Goal: Obtain resource: Download file/media

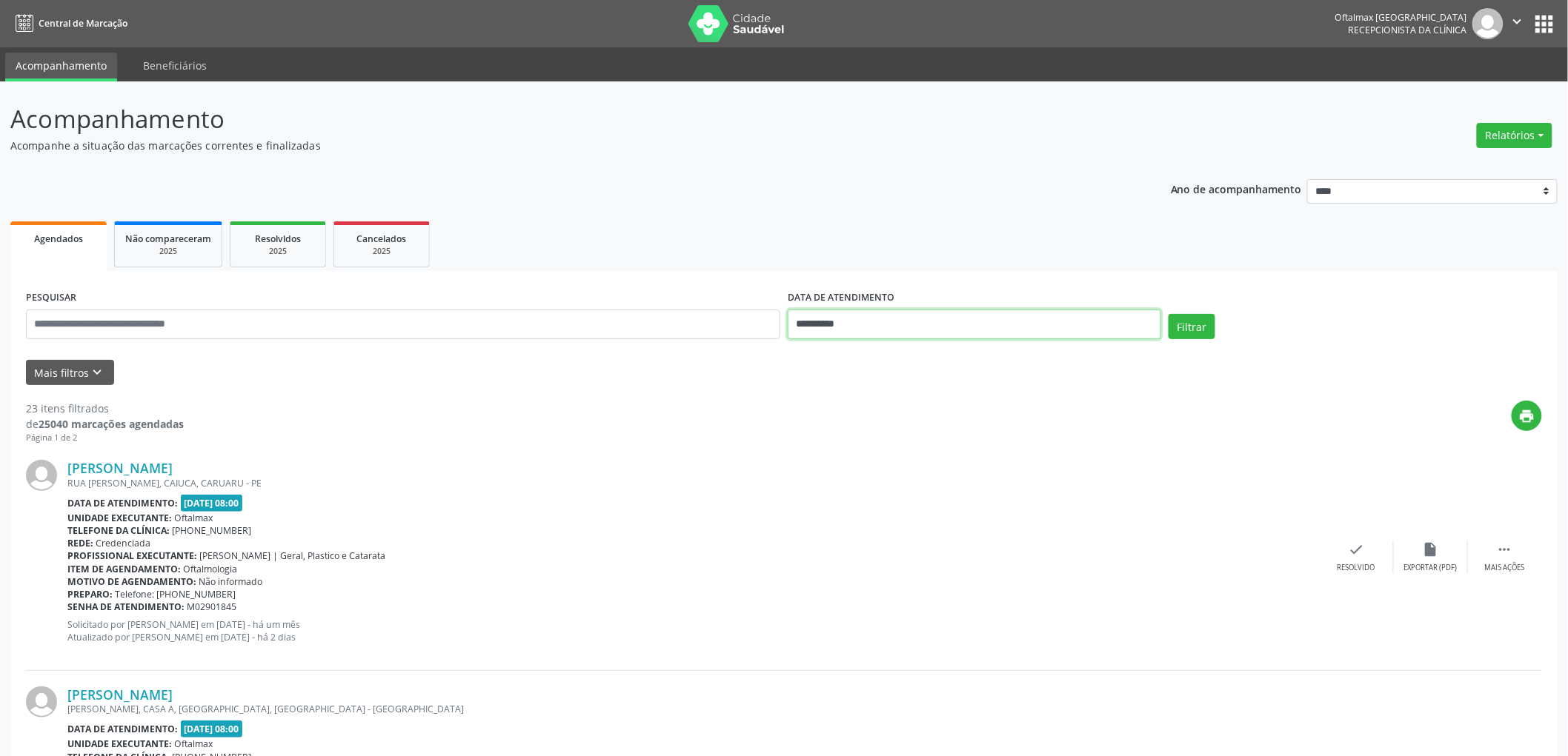
click at [847, 324] on input "**********" at bounding box center [974, 325] width 374 height 30
click at [904, 491] on span "24" at bounding box center [902, 489] width 29 height 29
type input "**********"
click at [1198, 329] on button "Filtrar" at bounding box center [1191, 326] width 47 height 25
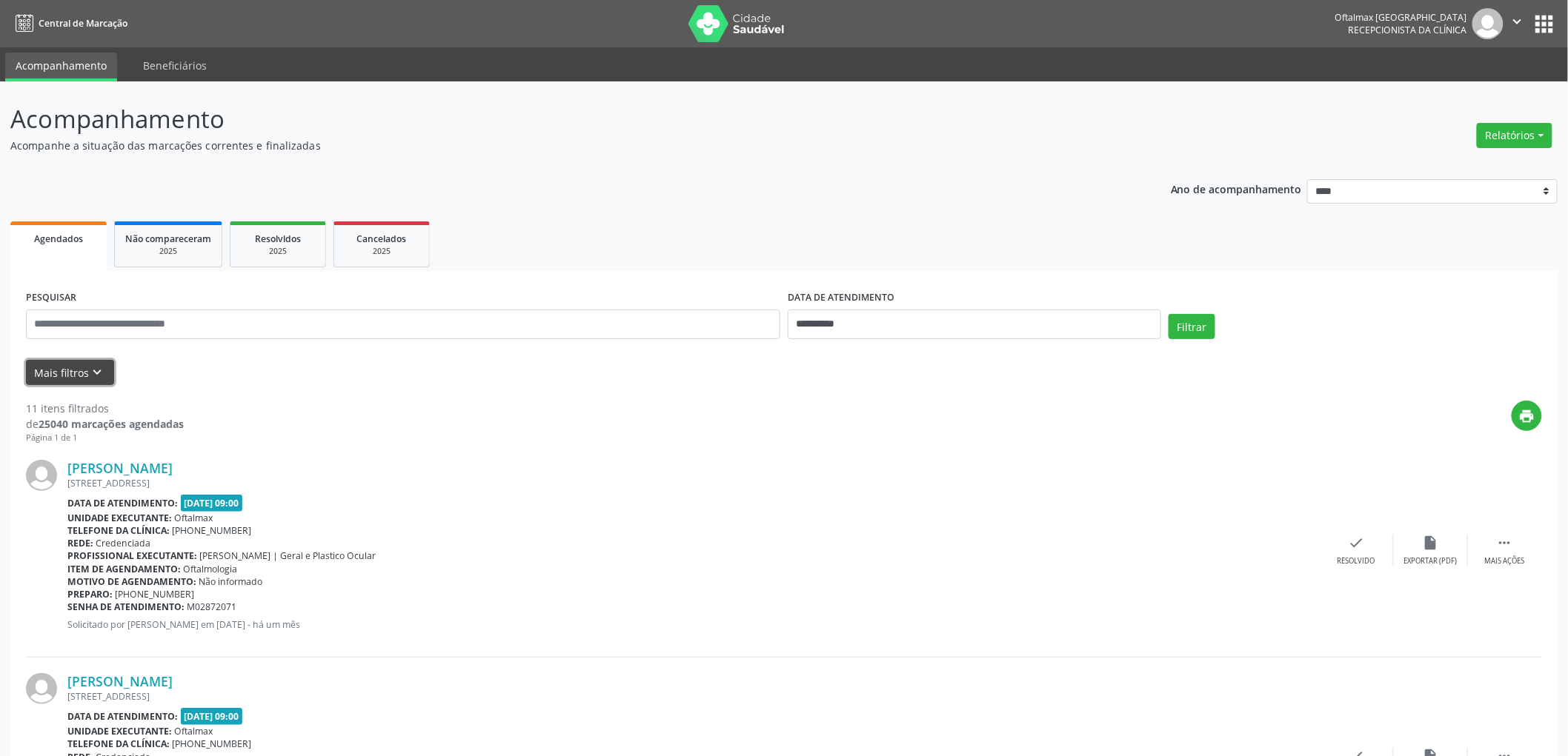
click at [95, 365] on icon "keyboard_arrow_down" at bounding box center [97, 373] width 16 height 16
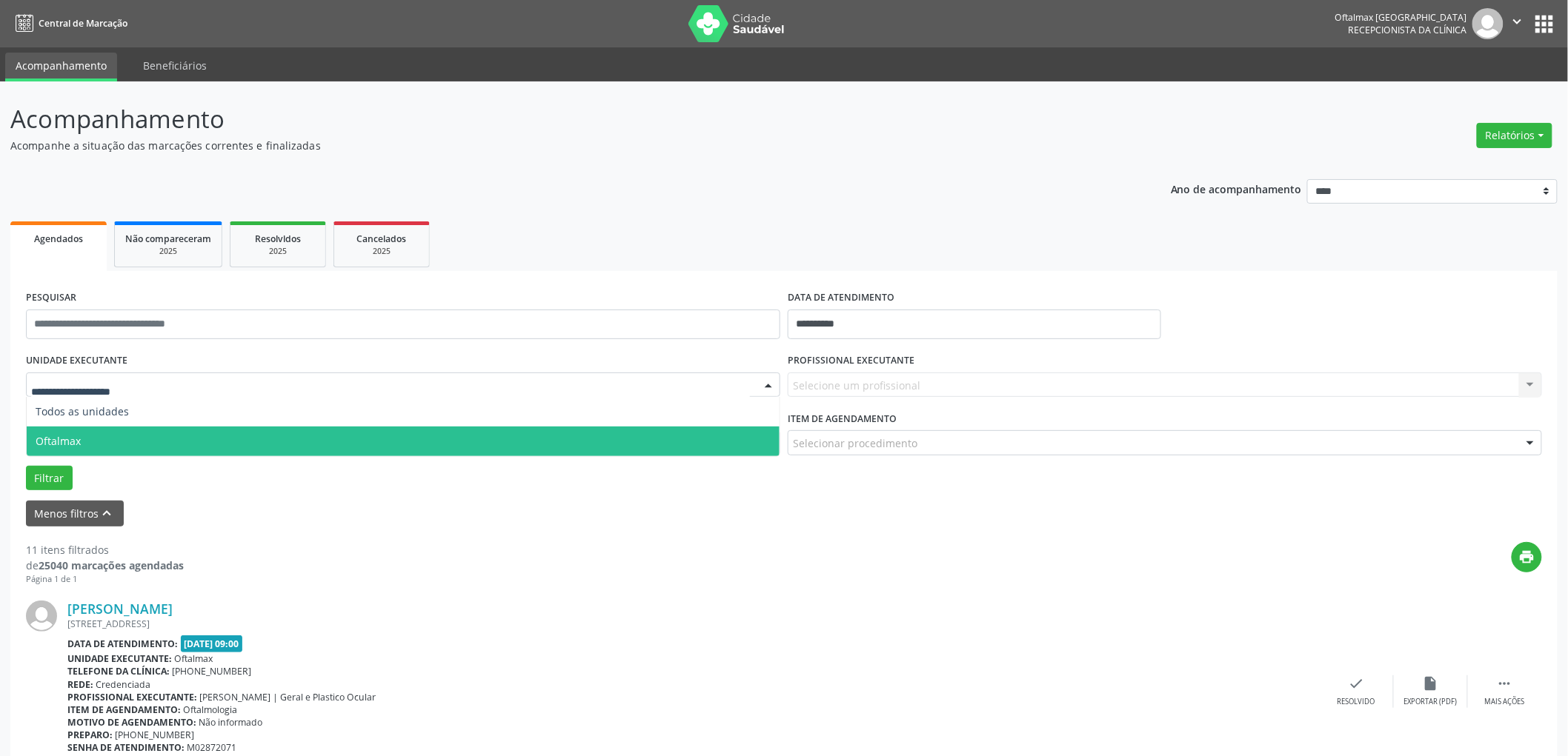
click at [75, 447] on span "Oftalmax" at bounding box center [58, 441] width 46 height 14
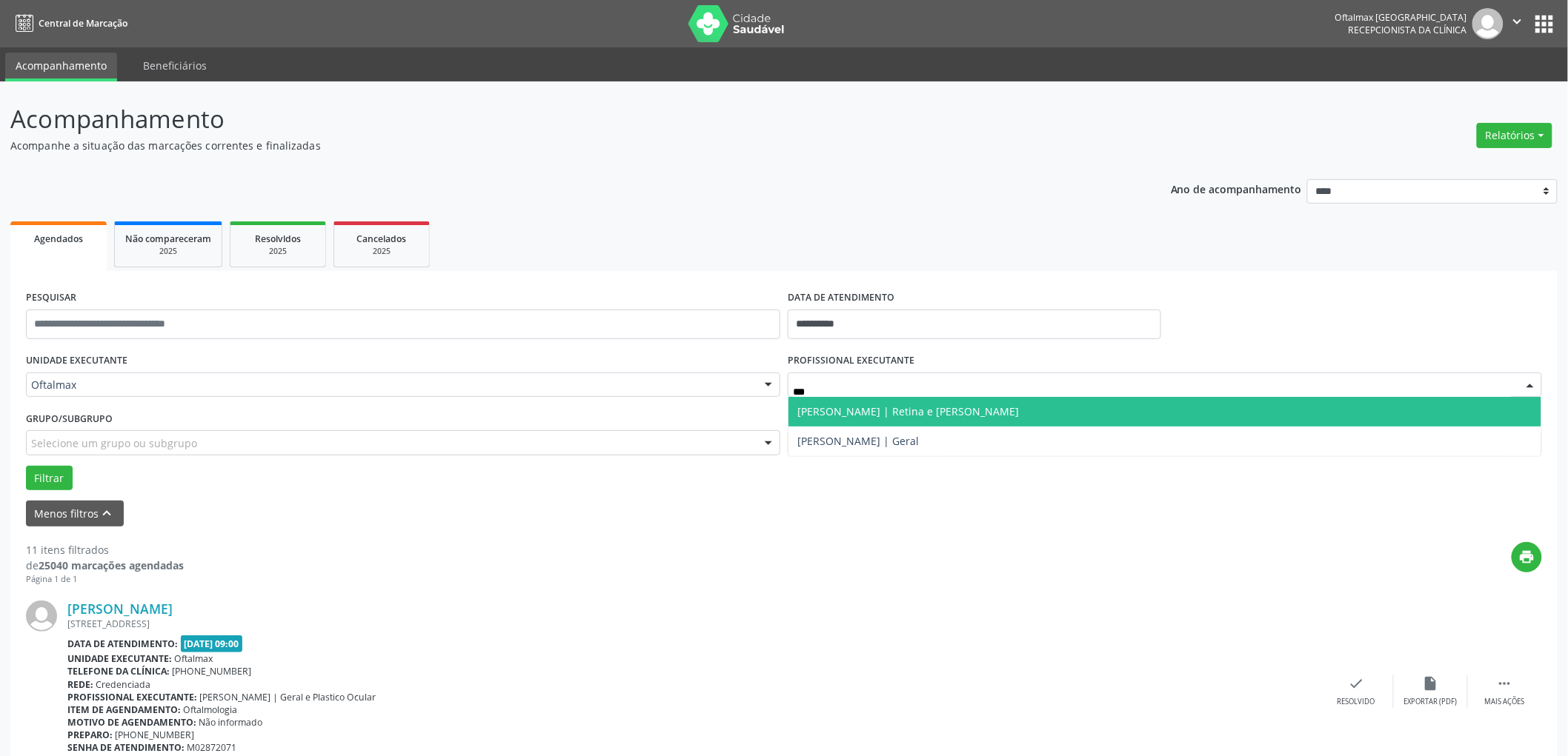
click at [923, 417] on span "[PERSON_NAME] | Retina e [PERSON_NAME]" at bounding box center [908, 411] width 222 height 14
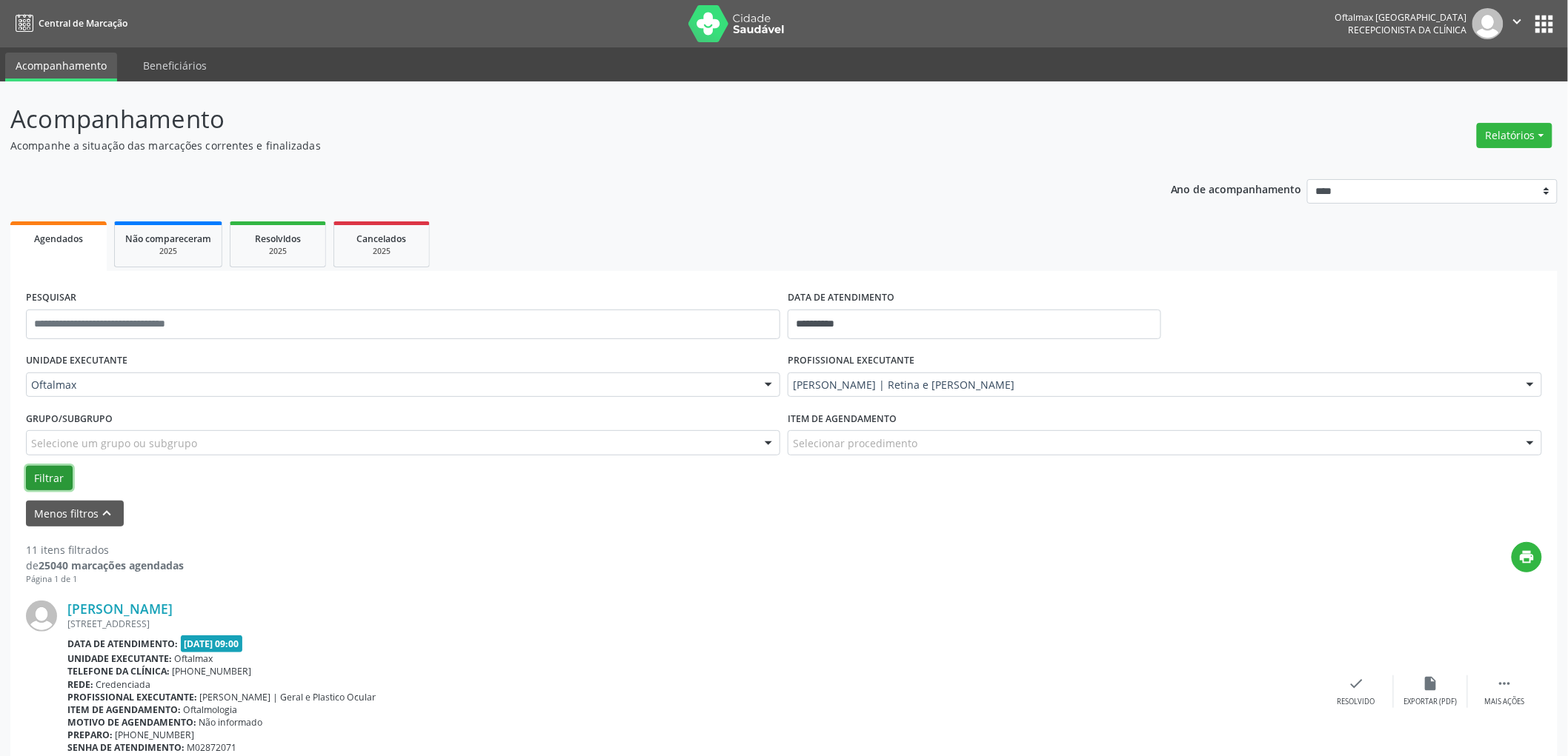
click at [43, 473] on button "Filtrar" at bounding box center [49, 478] width 47 height 25
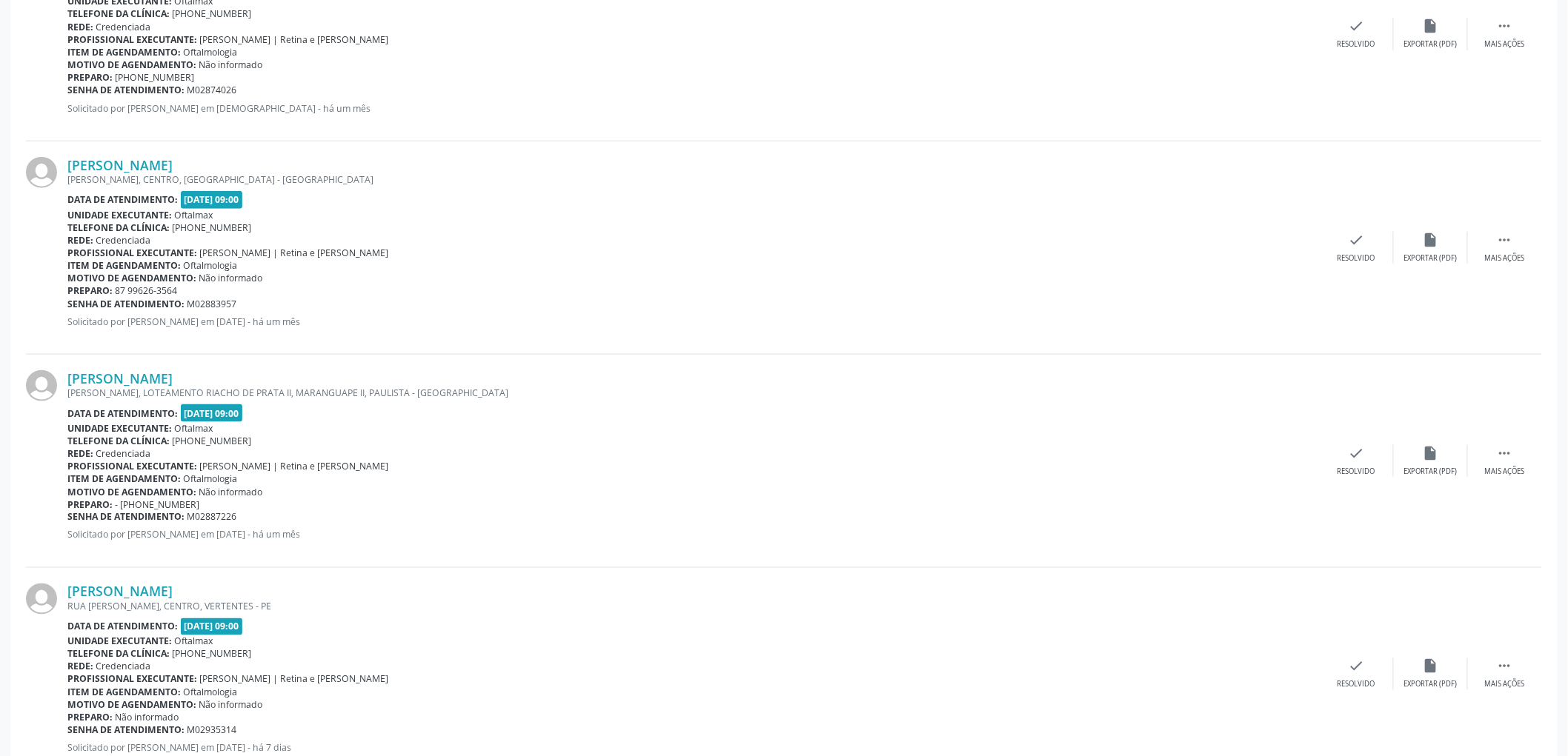
scroll to position [707, 0]
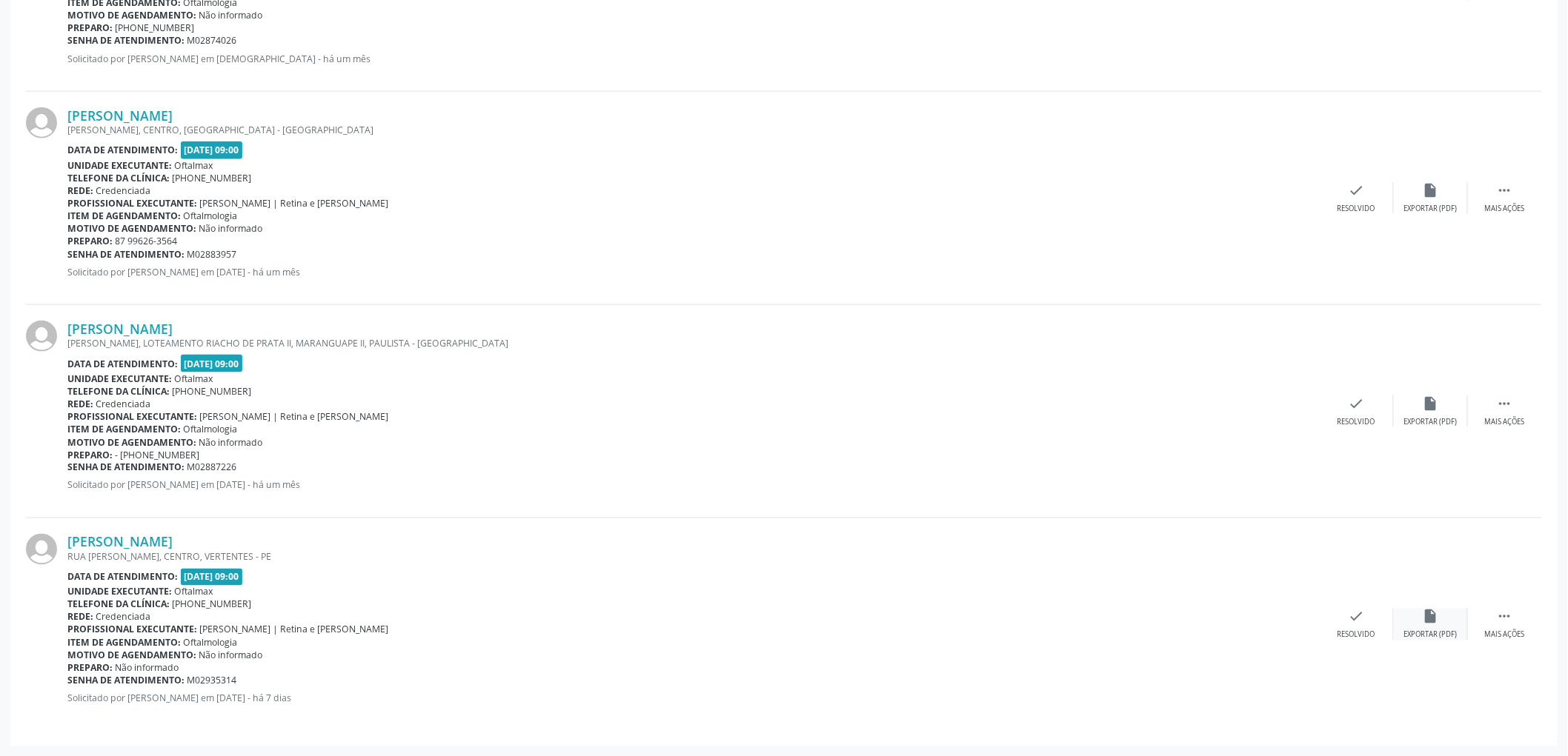
click at [1434, 620] on icon "insert_drive_file" at bounding box center [1430, 617] width 16 height 16
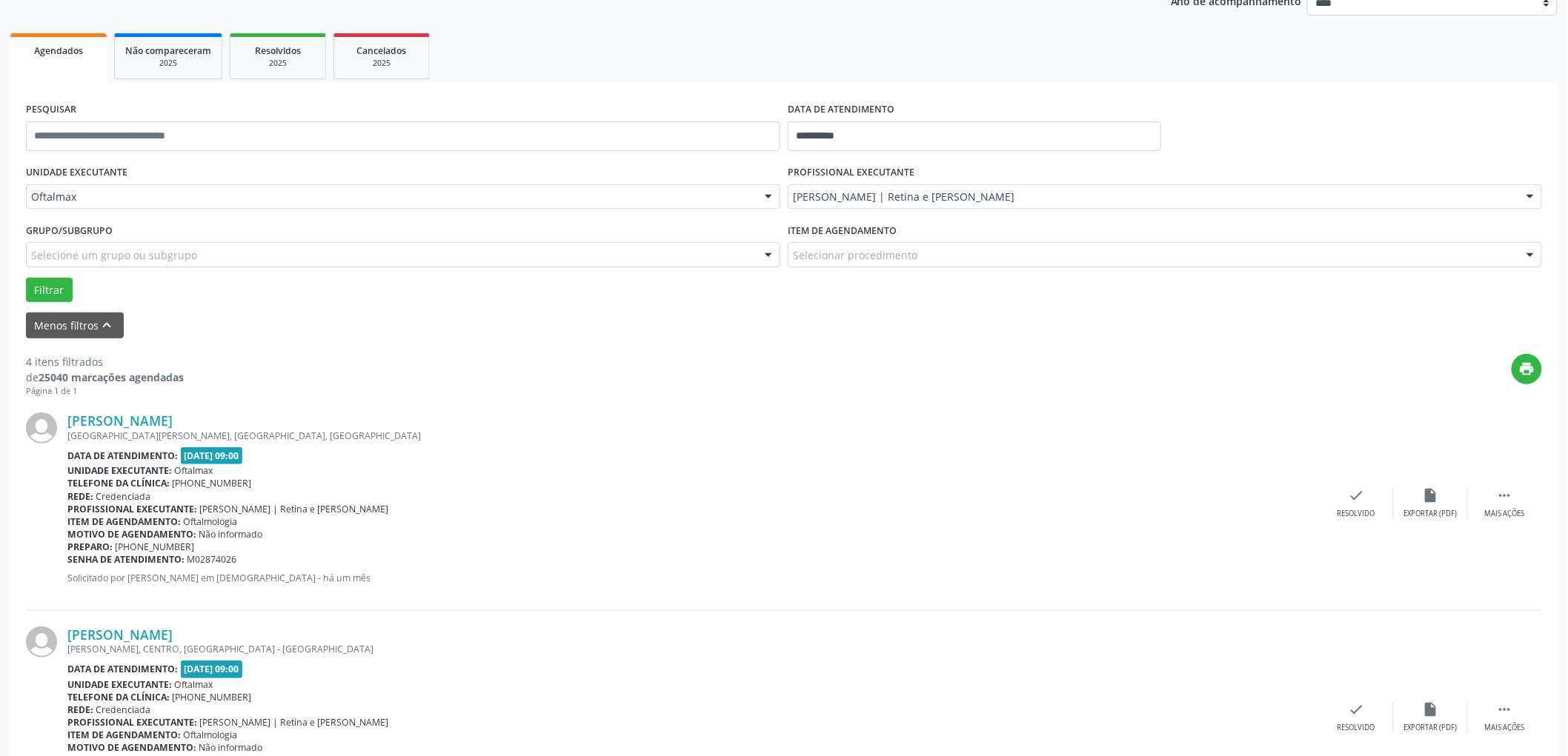
scroll to position [0, 0]
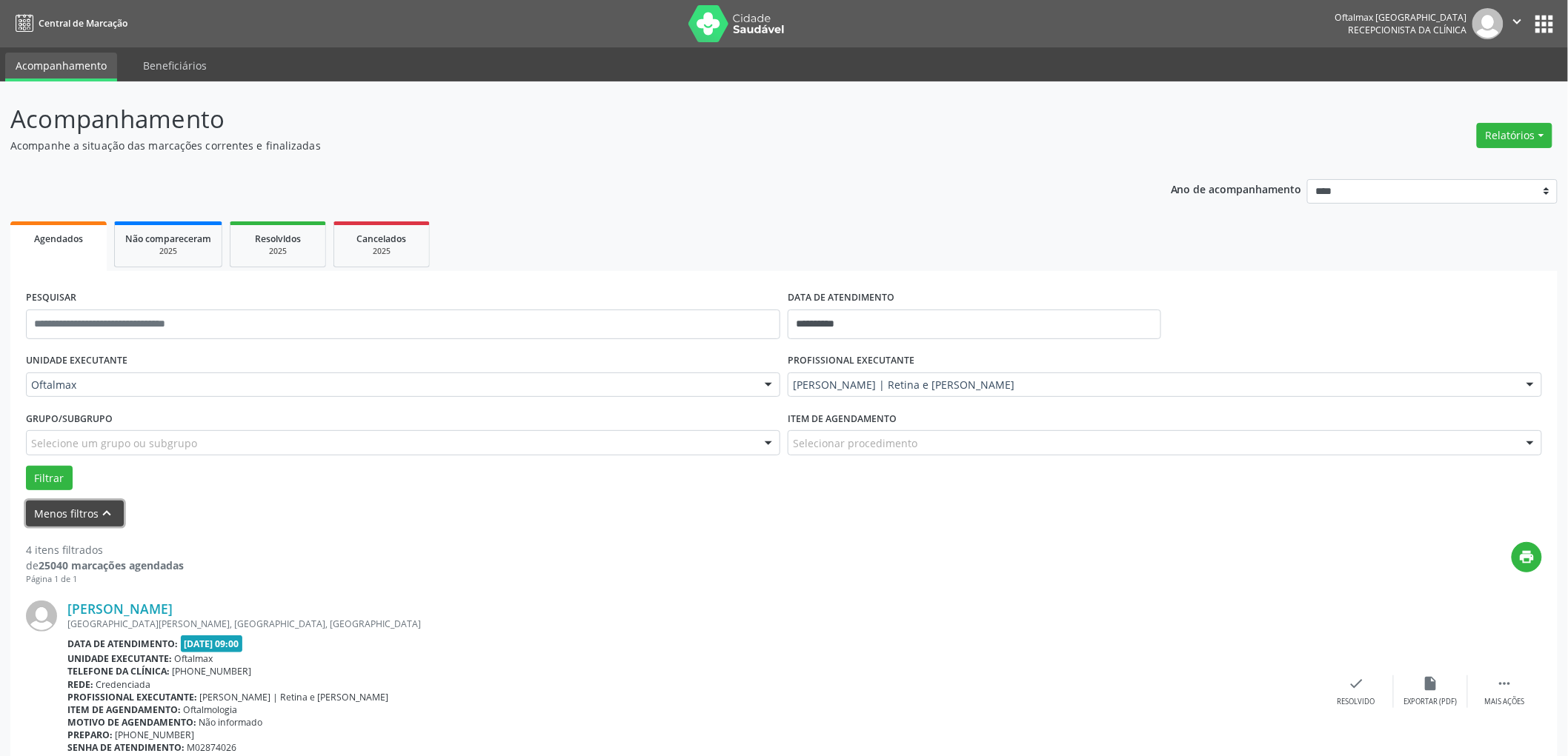
click at [79, 515] on button "Menos filtros keyboard_arrow_up" at bounding box center [74, 513] width 98 height 26
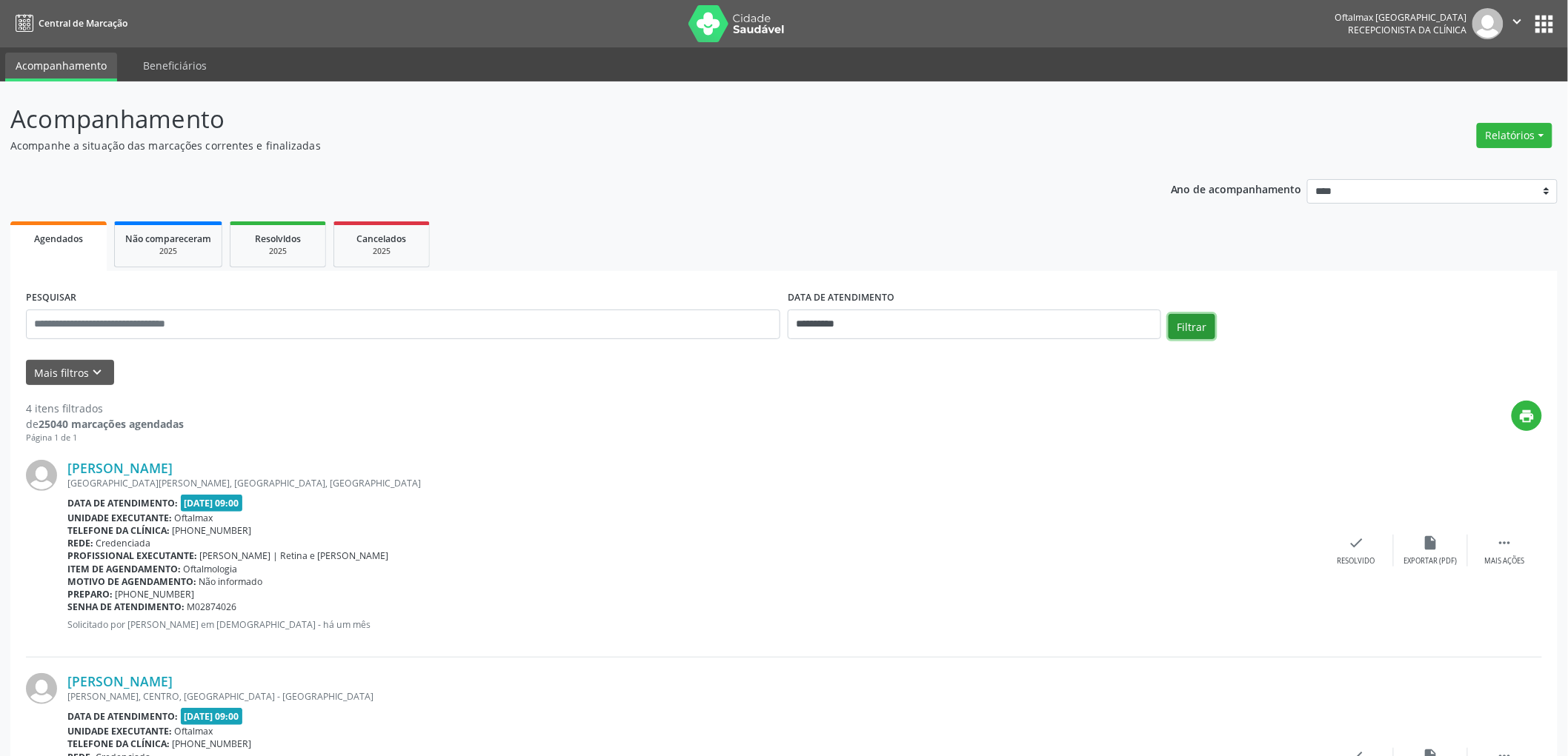
click at [1195, 323] on button "Filtrar" at bounding box center [1191, 326] width 47 height 25
click at [93, 360] on button "Mais filtros keyboard_arrow_down" at bounding box center [69, 373] width 88 height 26
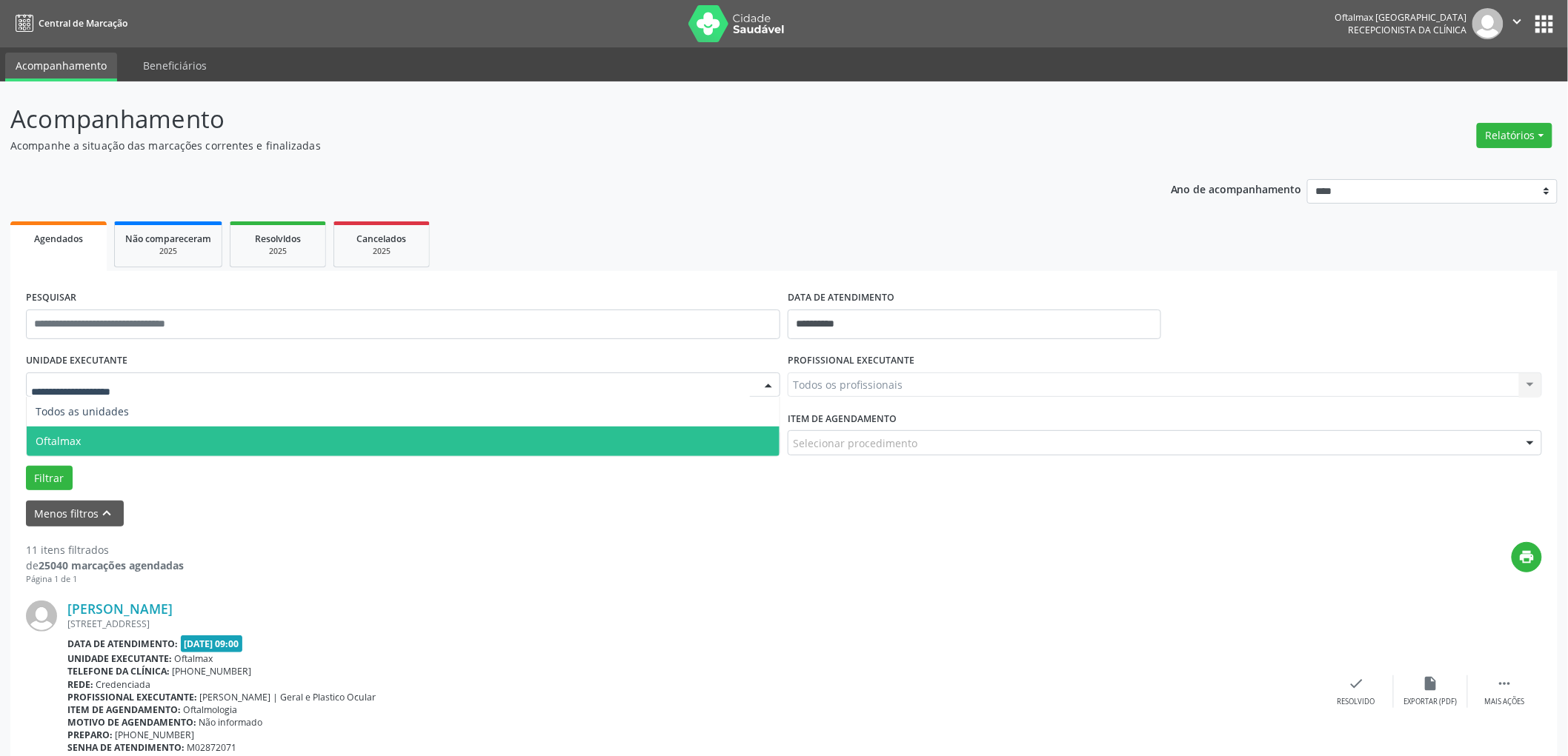
click at [187, 442] on span "Oftalmax" at bounding box center [403, 442] width 753 height 30
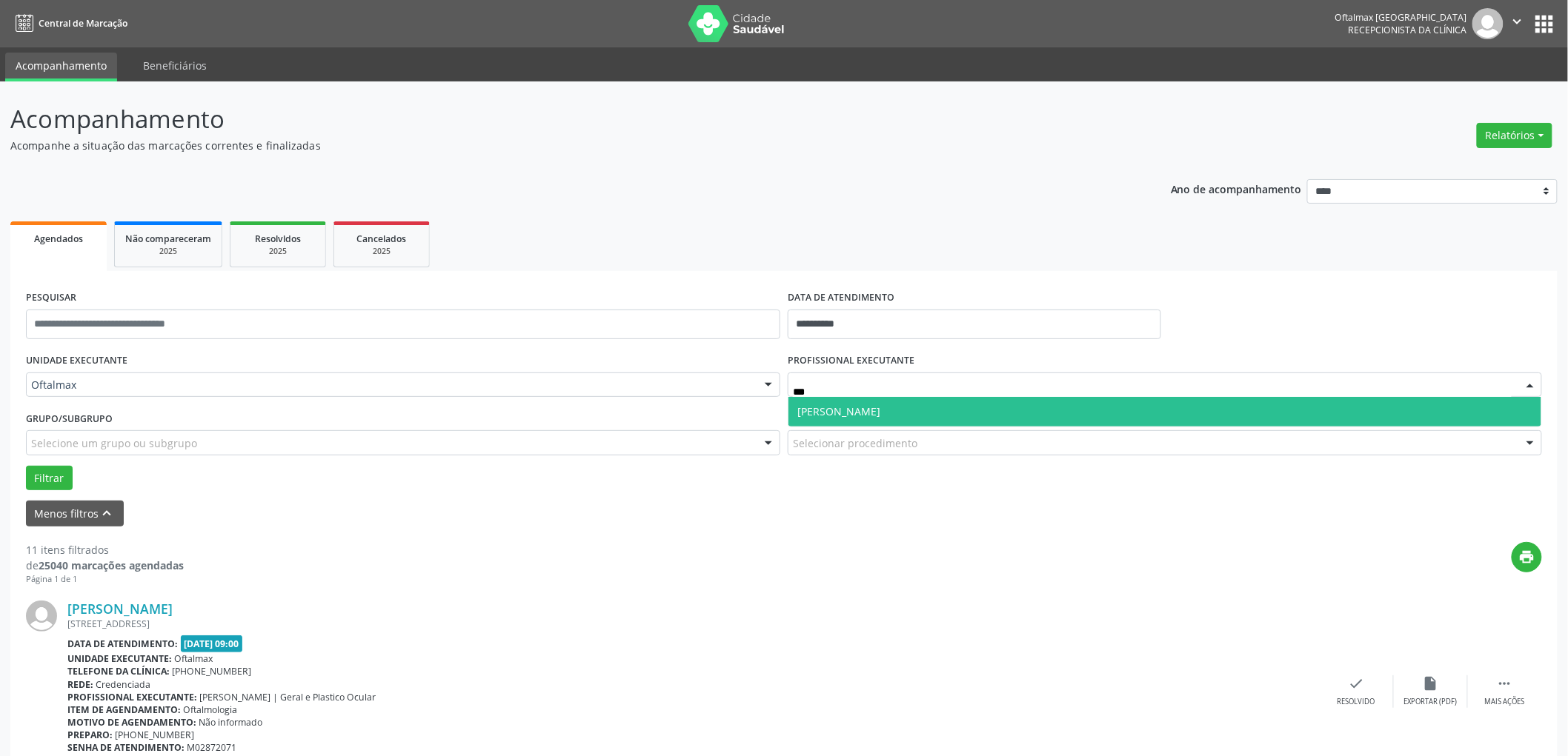
type input "****"
click at [927, 402] on span "[PERSON_NAME]" at bounding box center [1165, 412] width 753 height 30
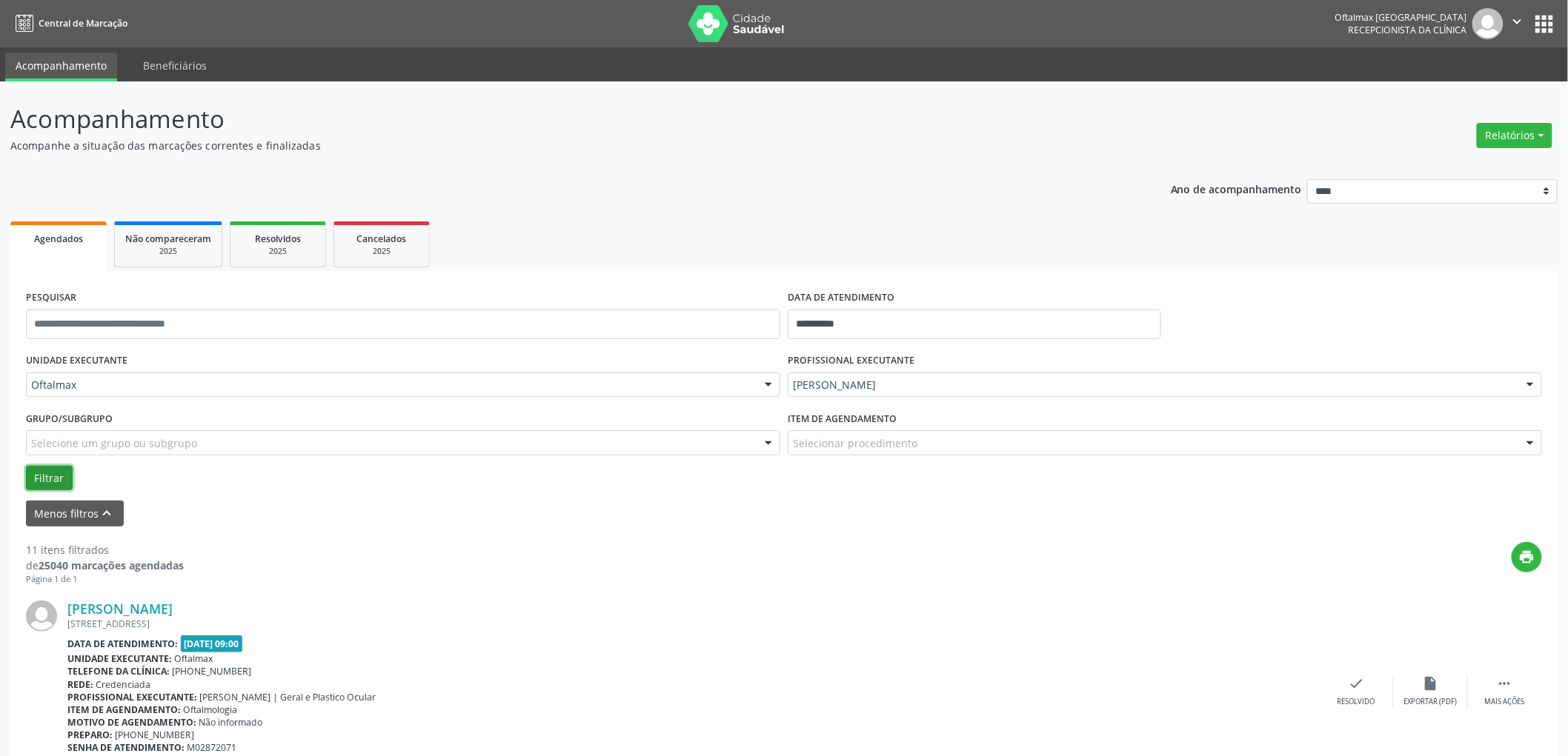
click at [52, 478] on button "Filtrar" at bounding box center [49, 478] width 47 height 25
drag, startPoint x: 69, startPoint y: 512, endPoint x: 77, endPoint y: 506, distance: 10.0
click at [71, 512] on button "Menos filtros keyboard_arrow_up" at bounding box center [74, 513] width 98 height 26
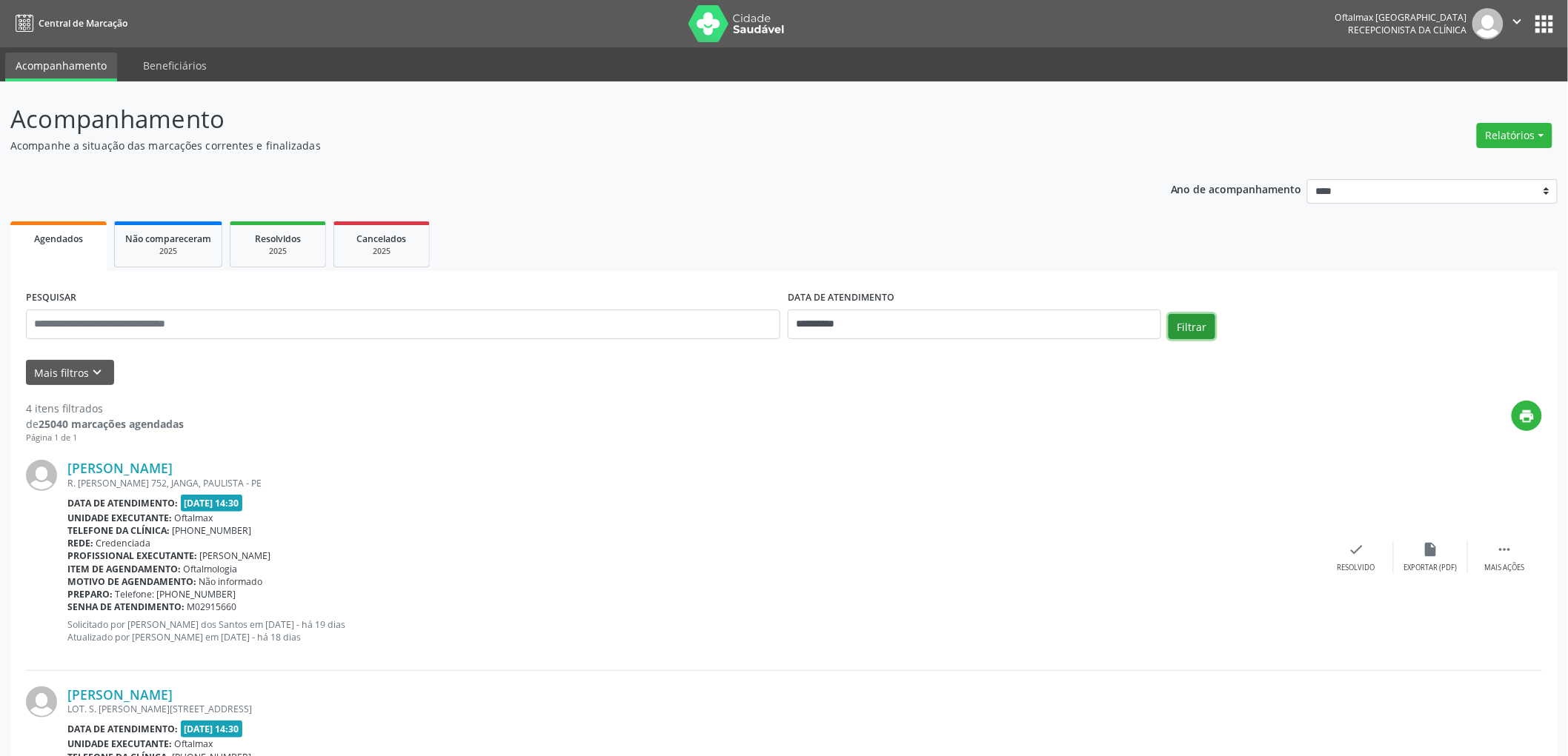
click at [1200, 330] on button "Filtrar" at bounding box center [1191, 326] width 47 height 25
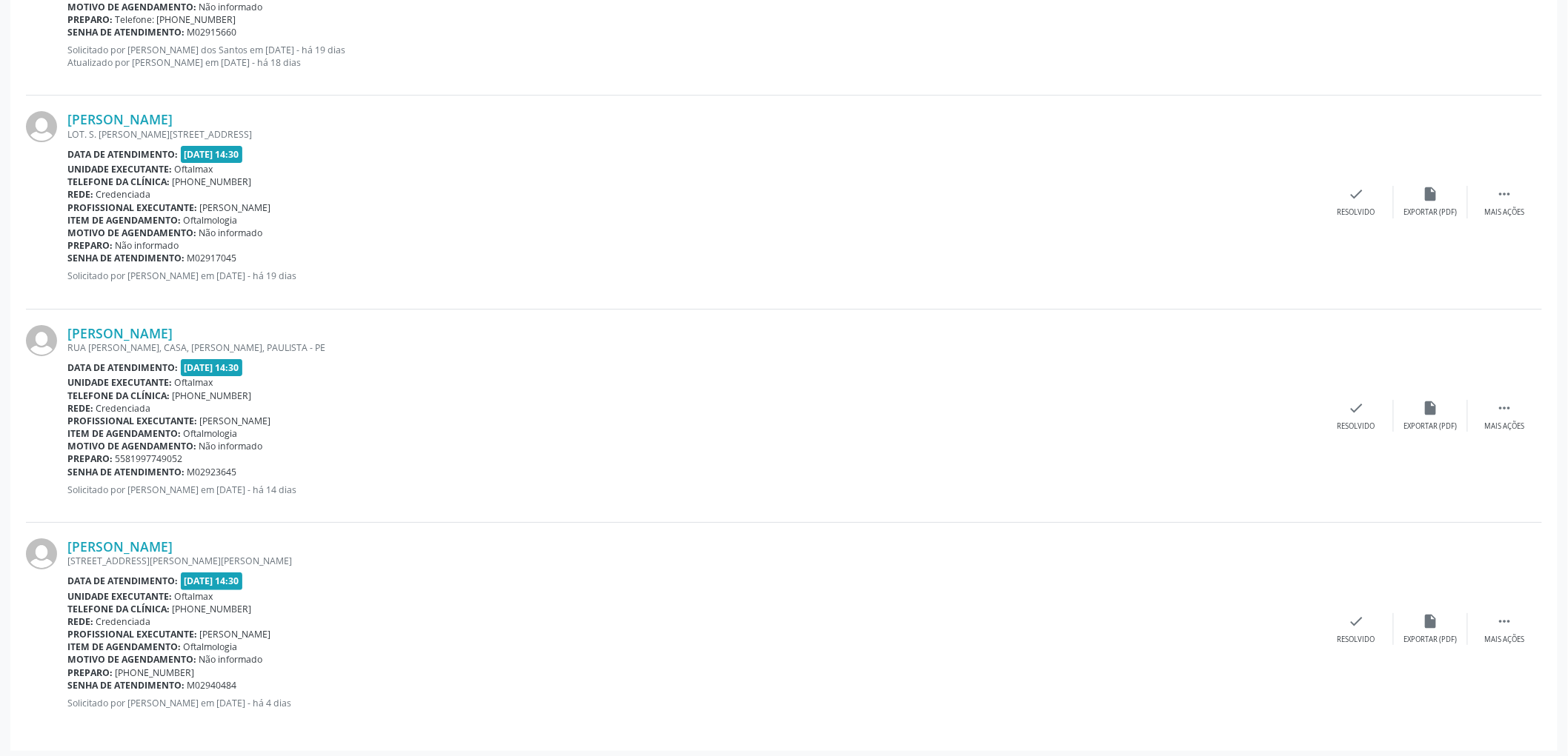
scroll to position [2074, 0]
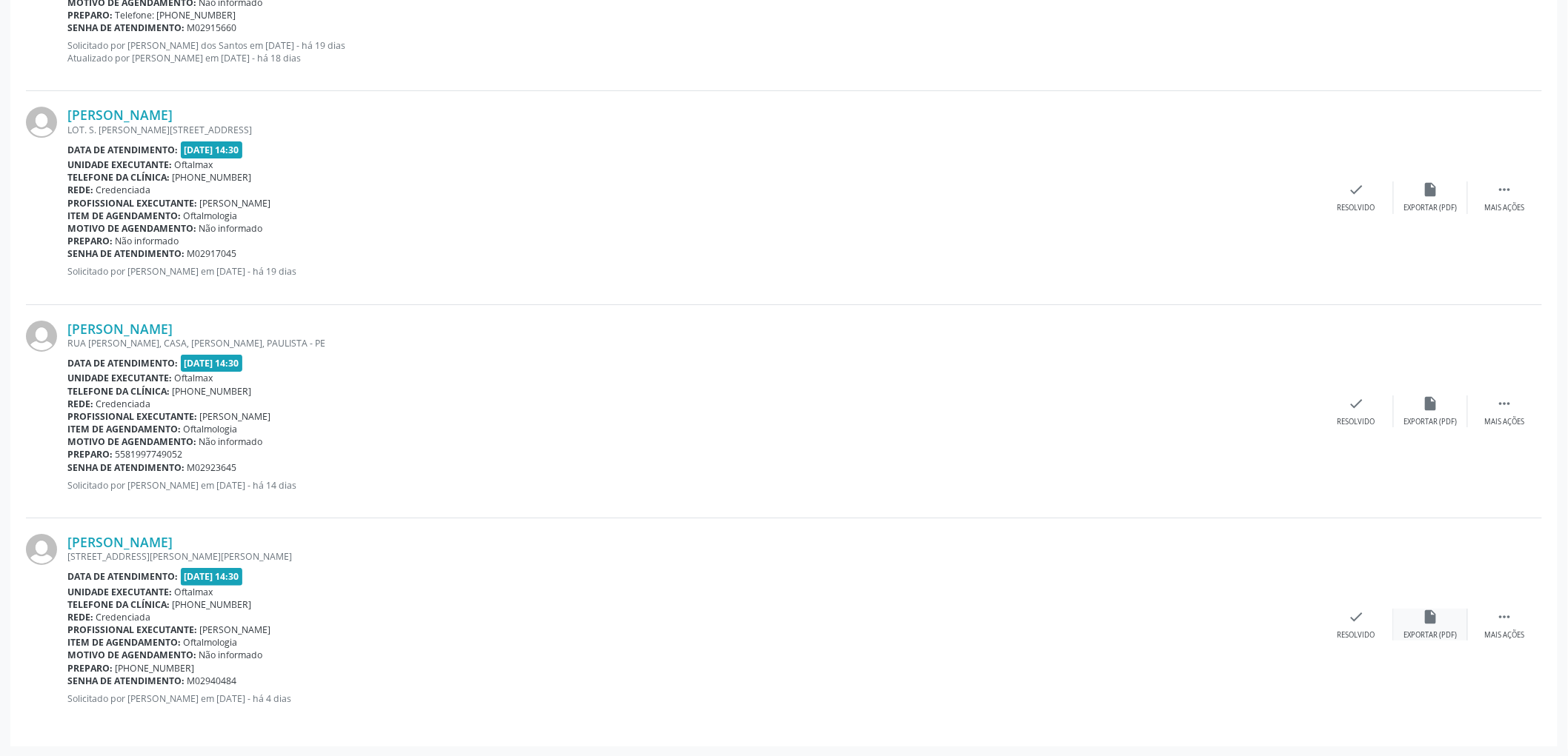
click at [1434, 632] on div "Exportar (PDF)" at bounding box center [1431, 635] width 54 height 10
click at [1425, 621] on icon "insert_drive_file" at bounding box center [1430, 617] width 16 height 16
click at [1446, 628] on div "insert_drive_file Exportar (PDF)" at bounding box center [1430, 625] width 74 height 32
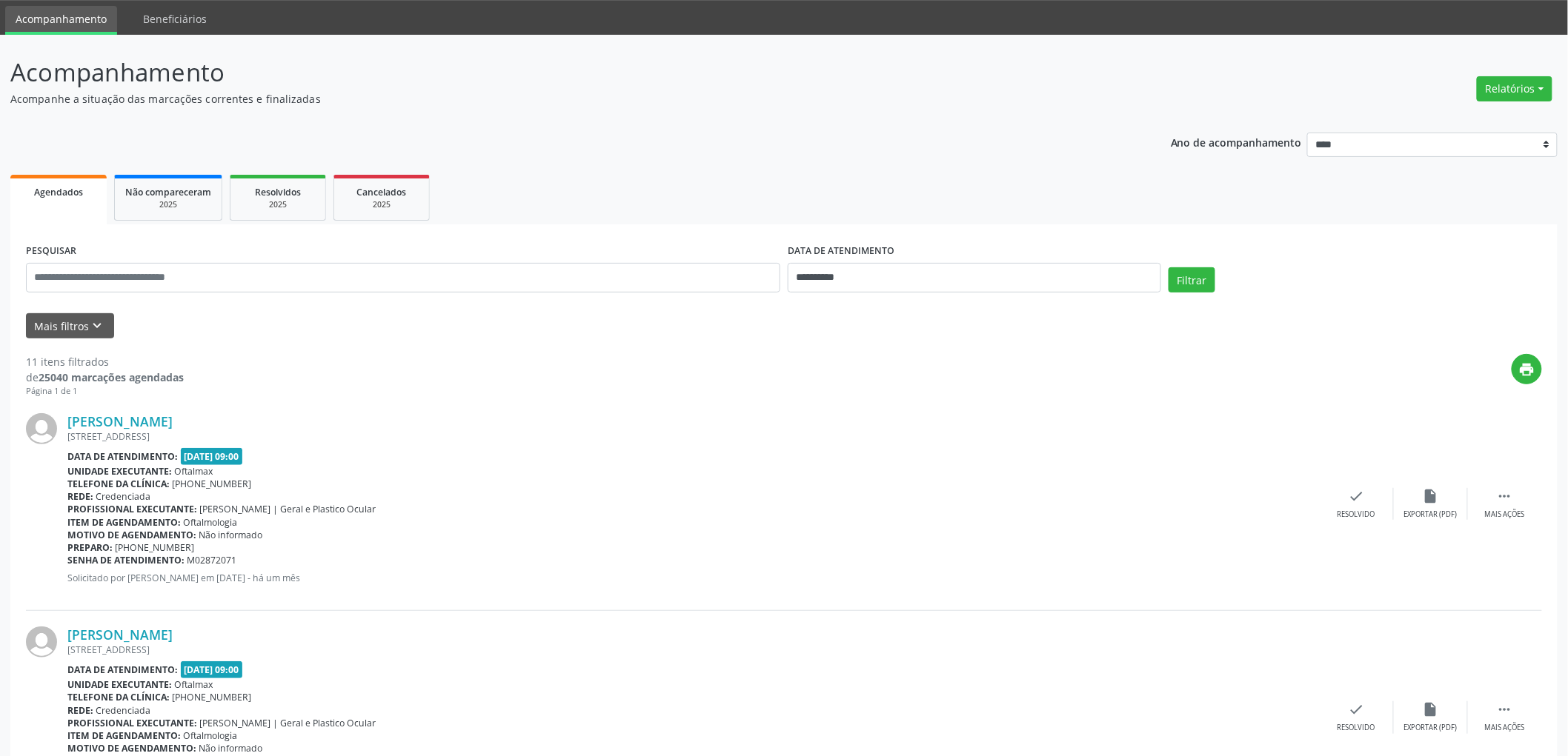
scroll to position [0, 0]
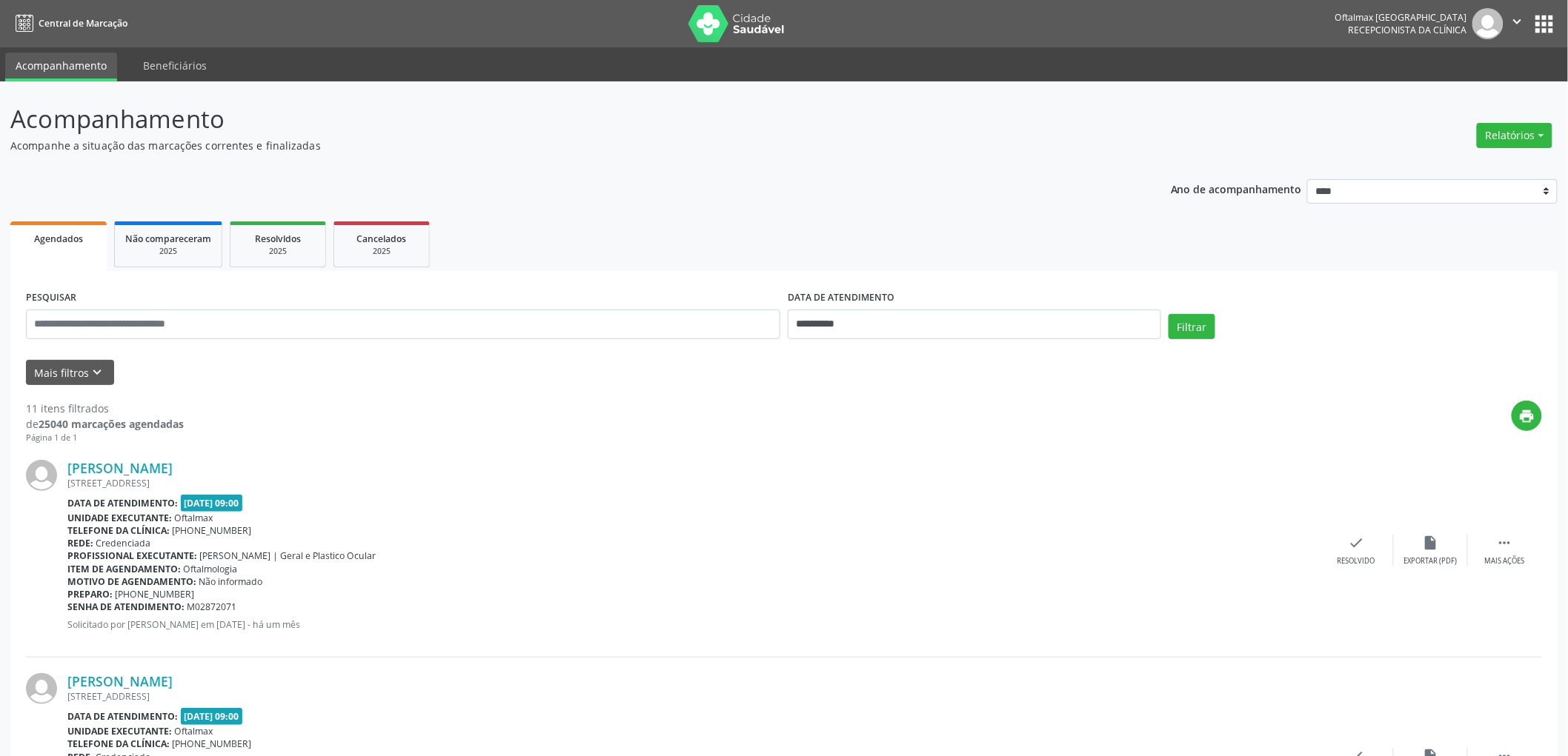
click at [1520, 24] on icon "" at bounding box center [1517, 21] width 16 height 16
click at [1482, 85] on link "Sair" at bounding box center [1479, 90] width 102 height 21
